Goal: Transaction & Acquisition: Download file/media

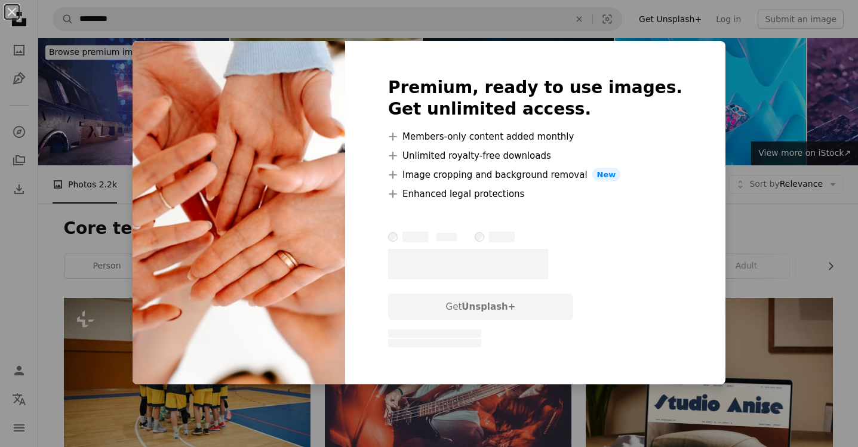
scroll to position [279, 0]
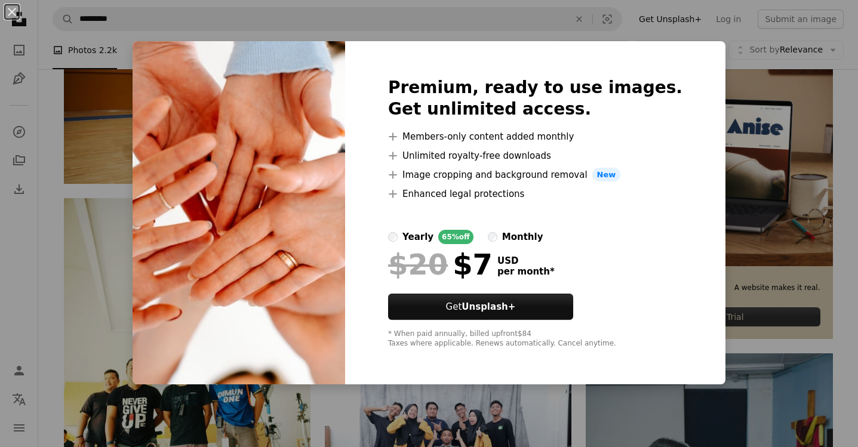
click at [750, 118] on div "An X shape Premium, ready to use images. Get unlimited access. A plus sign Memb…" at bounding box center [429, 223] width 858 height 447
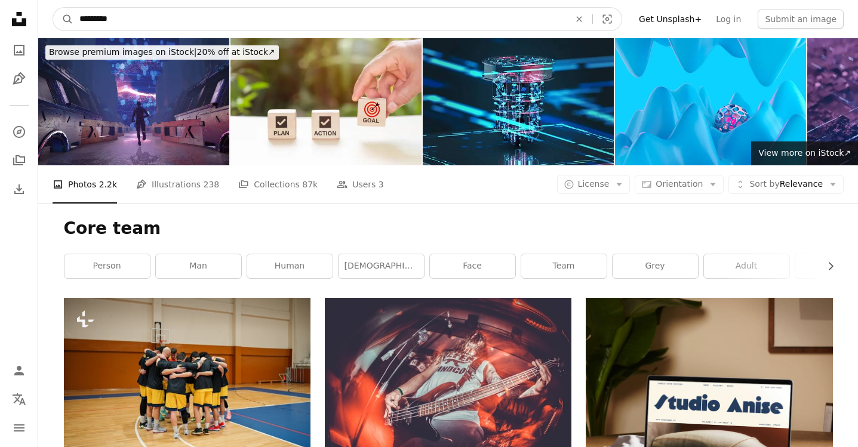
drag, startPoint x: 99, startPoint y: 19, endPoint x: 29, endPoint y: 17, distance: 69.9
type input "****"
click button "A magnifying glass" at bounding box center [63, 19] width 20 height 23
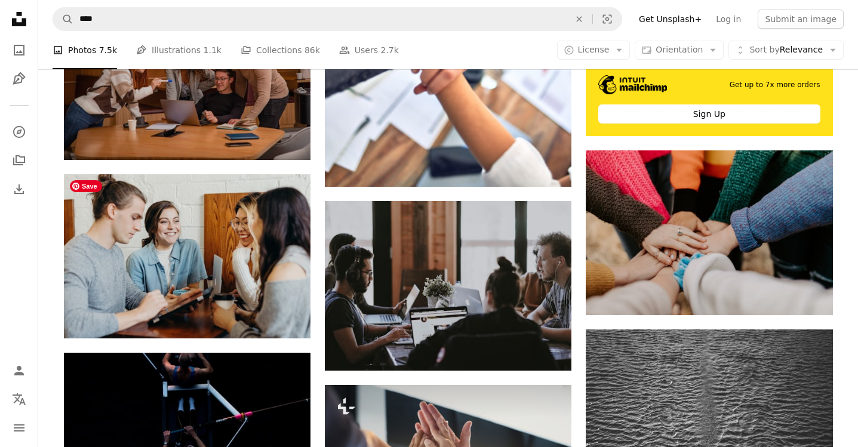
scroll to position [486, 0]
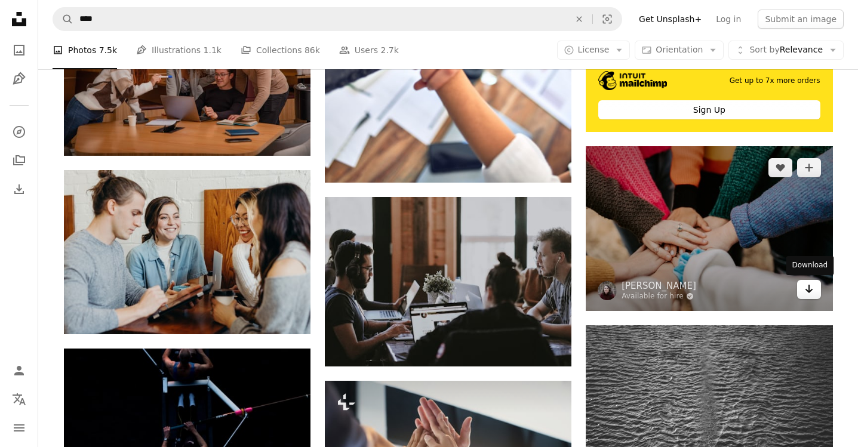
click at [809, 290] on icon "Download" at bounding box center [809, 289] width 8 height 8
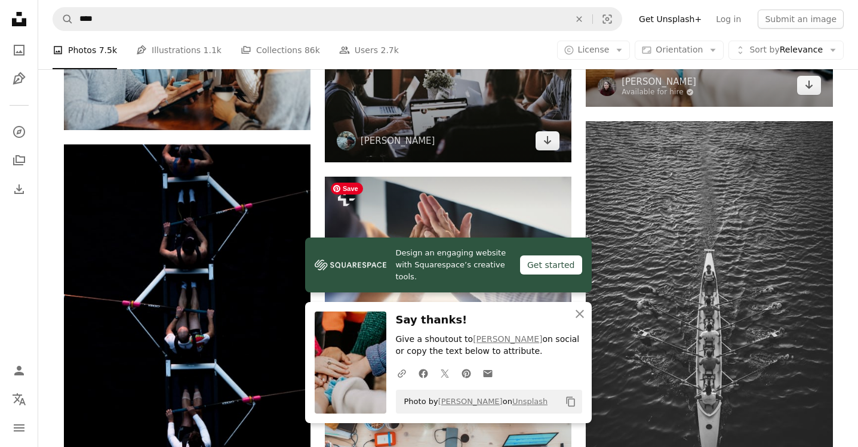
scroll to position [694, 0]
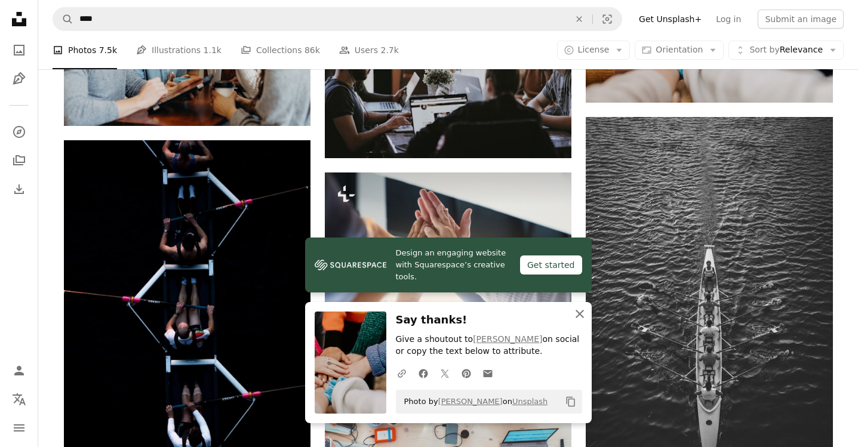
click at [582, 315] on icon "An X shape" at bounding box center [580, 314] width 14 height 14
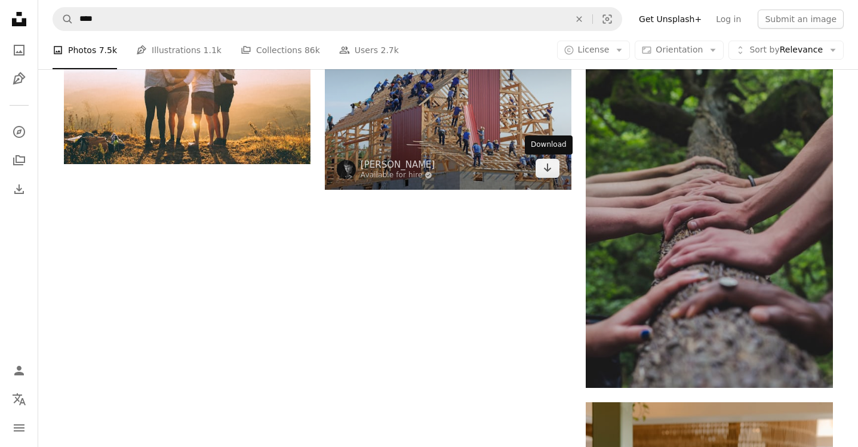
scroll to position [1581, 0]
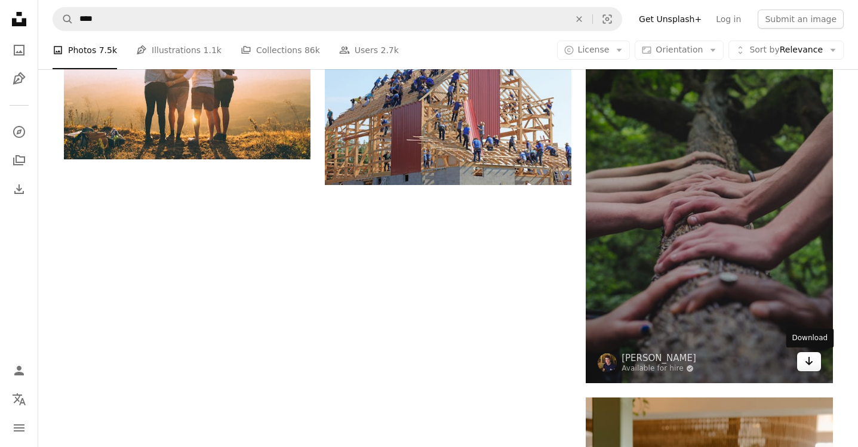
click at [815, 364] on link "Arrow pointing down" at bounding box center [809, 361] width 24 height 19
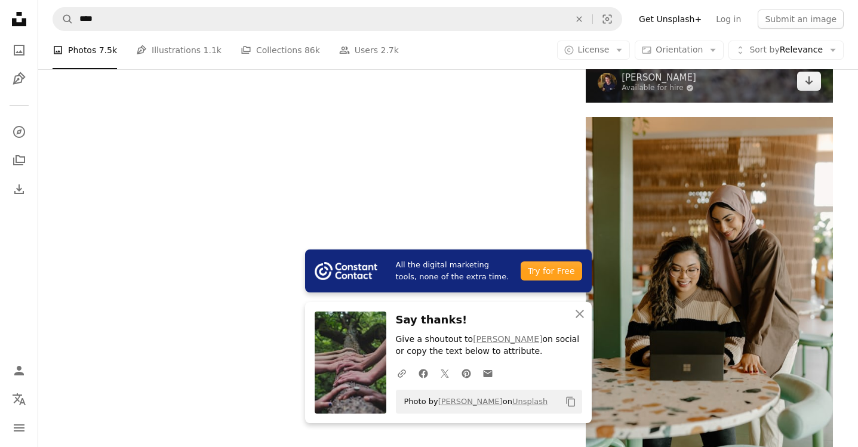
scroll to position [1870, 0]
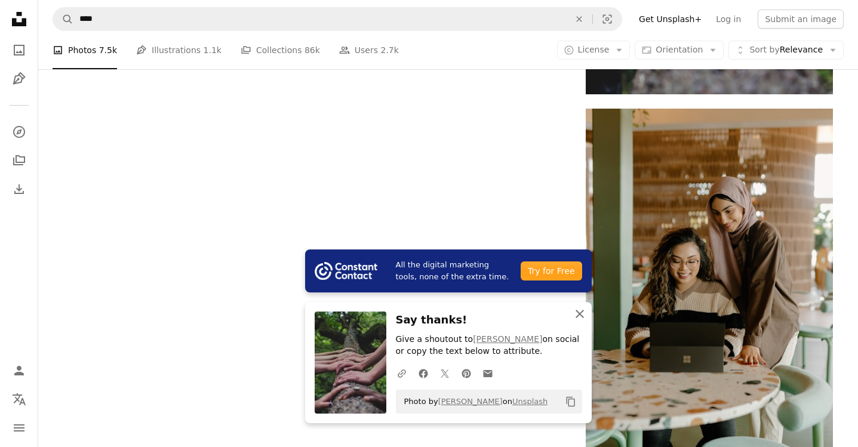
click at [580, 314] on icon "An X shape" at bounding box center [580, 314] width 14 height 14
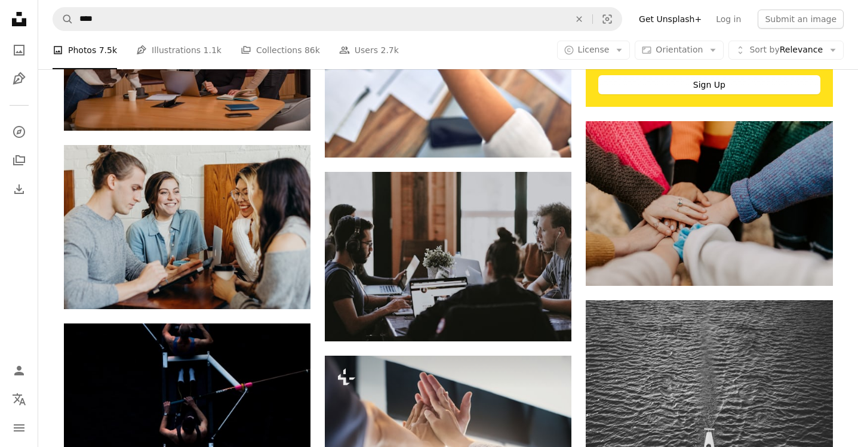
scroll to position [548, 0]
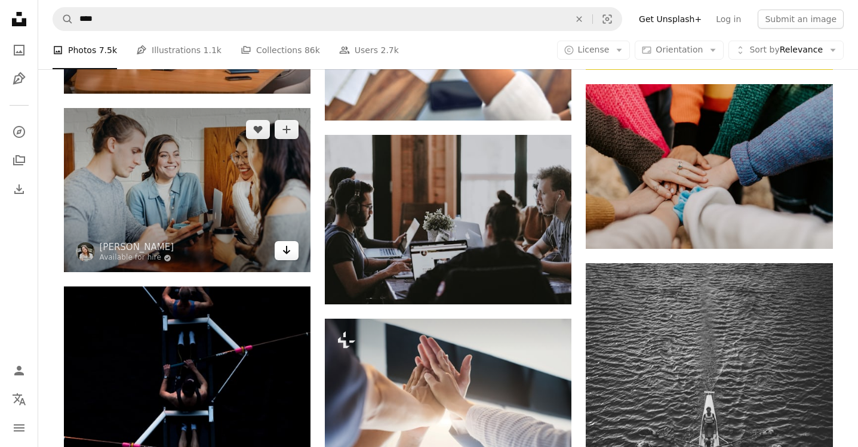
click at [285, 251] on icon "Arrow pointing down" at bounding box center [287, 250] width 10 height 14
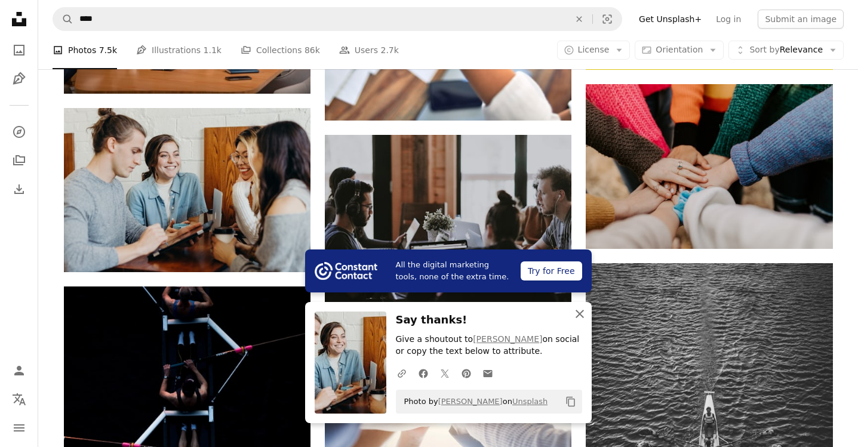
click at [582, 317] on icon "button" at bounding box center [580, 314] width 8 height 8
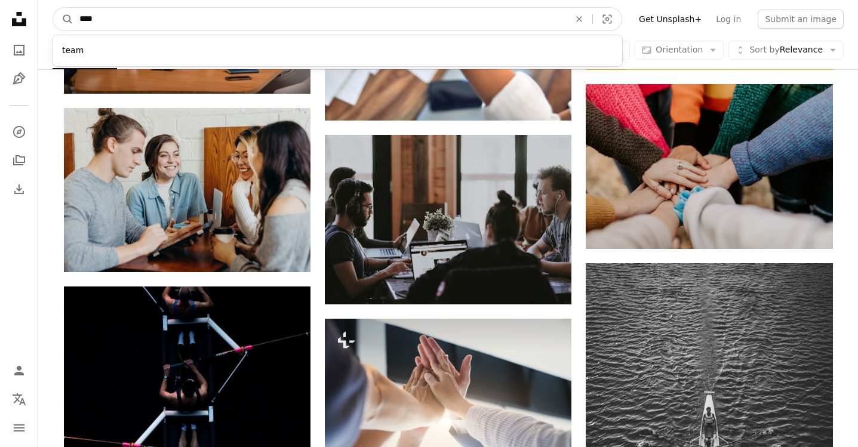
drag, startPoint x: 132, startPoint y: 16, endPoint x: -9, endPoint y: 16, distance: 140.9
type input "****"
click button "A magnifying glass" at bounding box center [63, 19] width 20 height 23
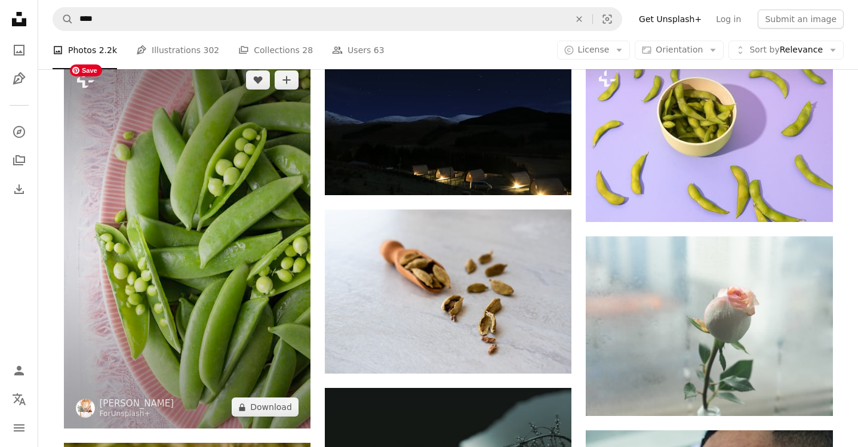
scroll to position [814, 0]
